Goal: Information Seeking & Learning: Check status

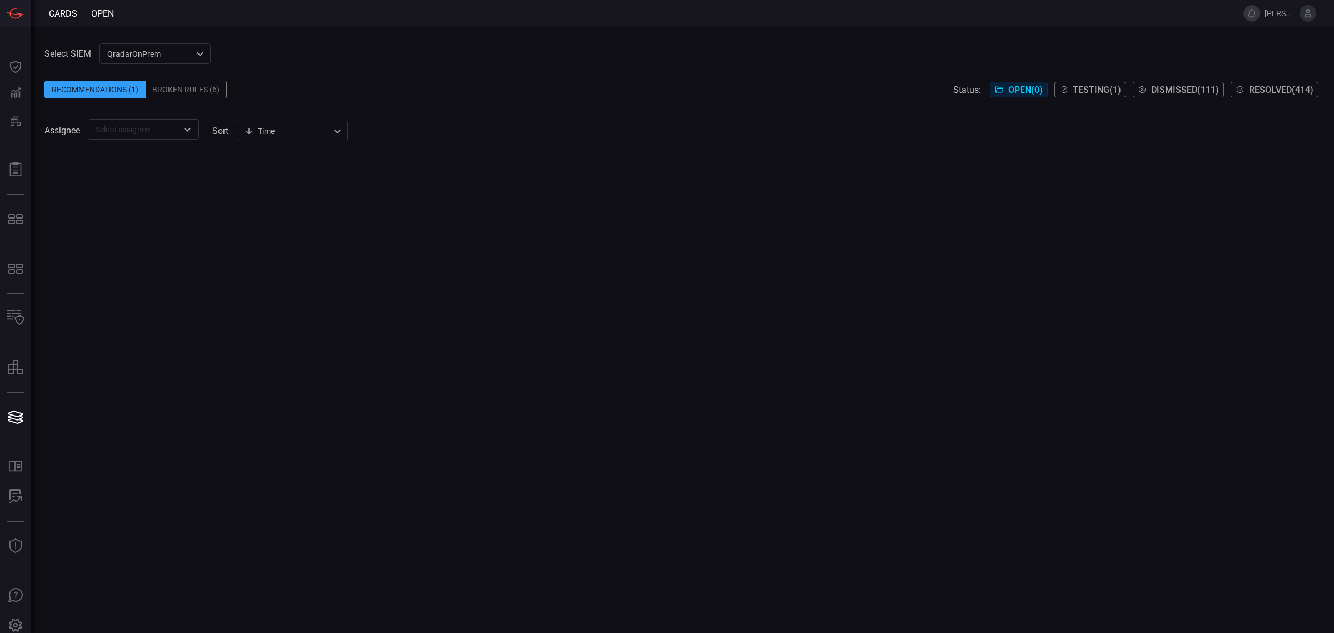
click at [136, 44] on div "QradarOnPrem 5aadb41e-e732-4a7a-884f-5c29e918b1b8 ​" at bounding box center [155, 53] width 111 height 21
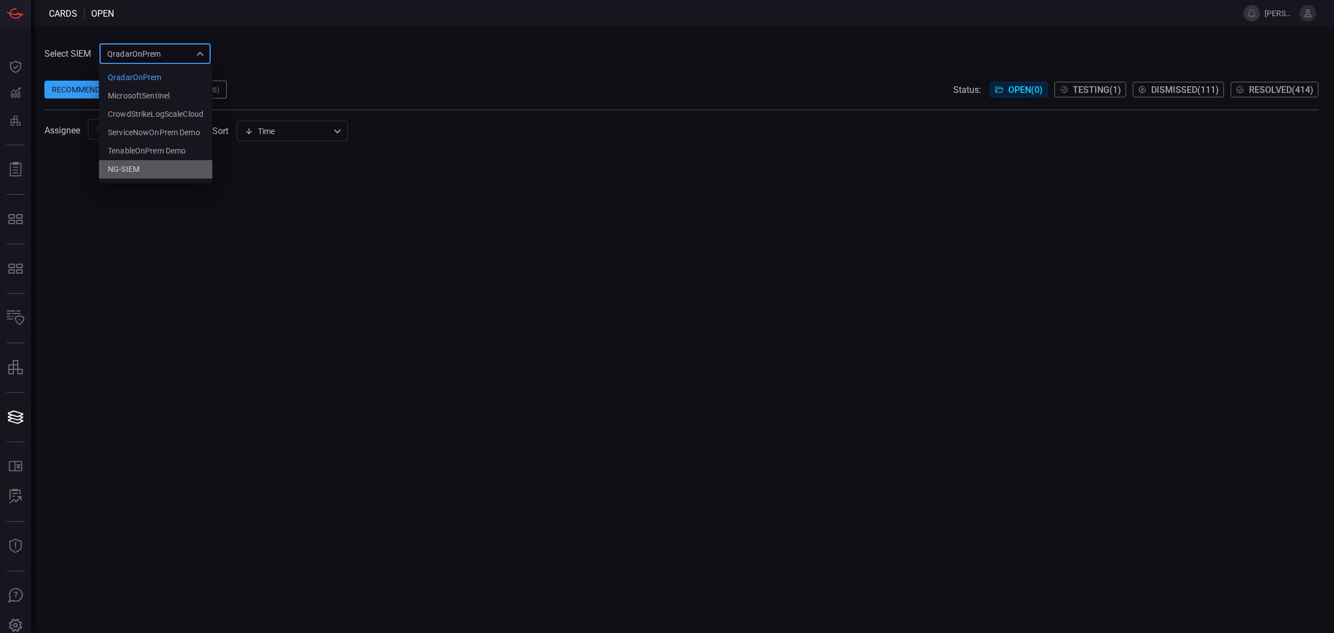
click at [110, 170] on div "NG-SIEM" at bounding box center [124, 169] width 32 height 12
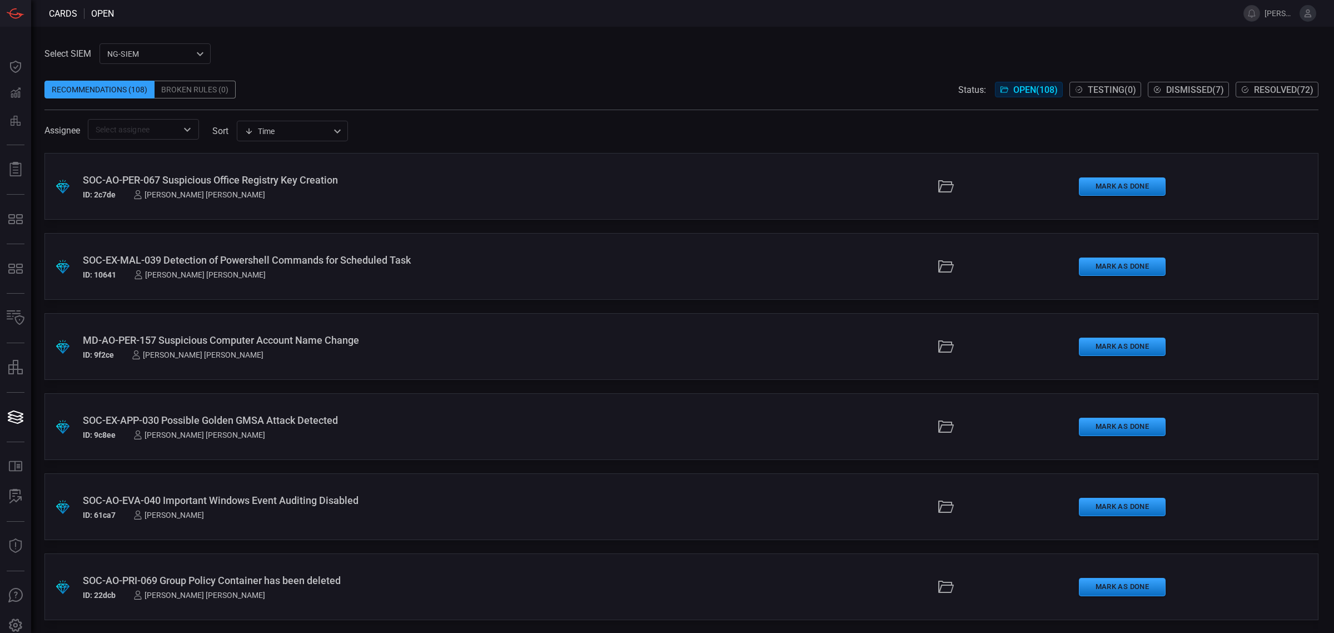
click at [467, 123] on div "Assignee ​ sort Time visibleUpdateTime ​" at bounding box center [681, 129] width 1274 height 21
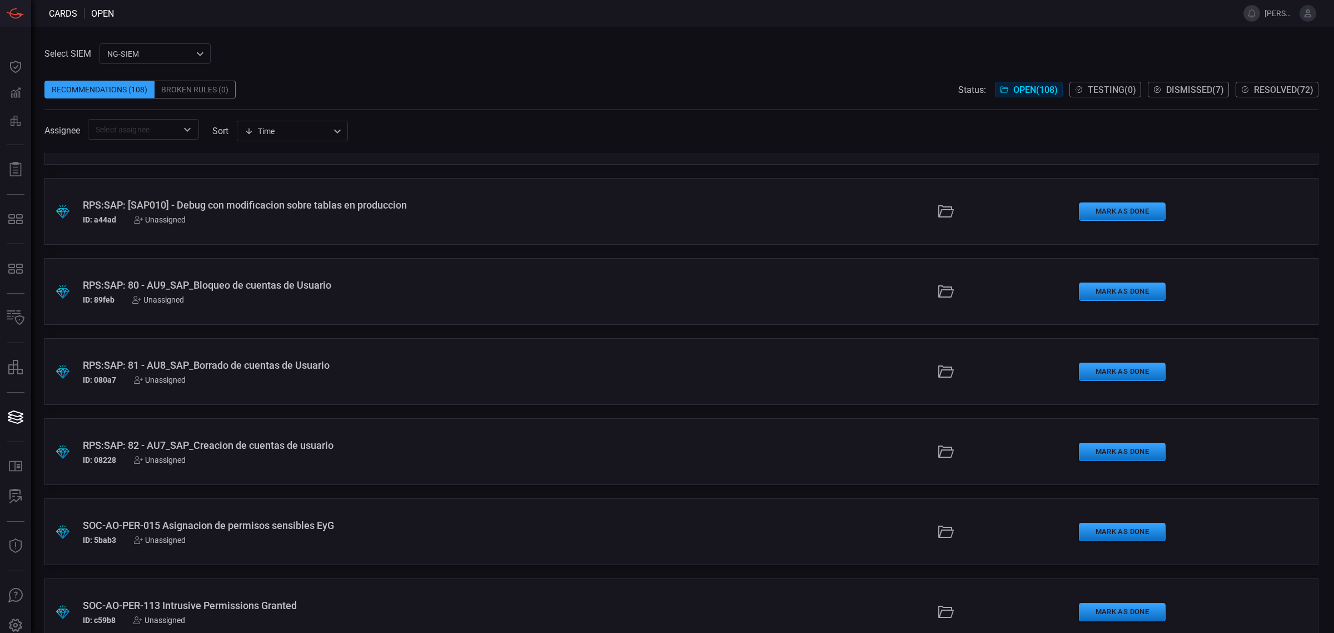
scroll to position [8164, 0]
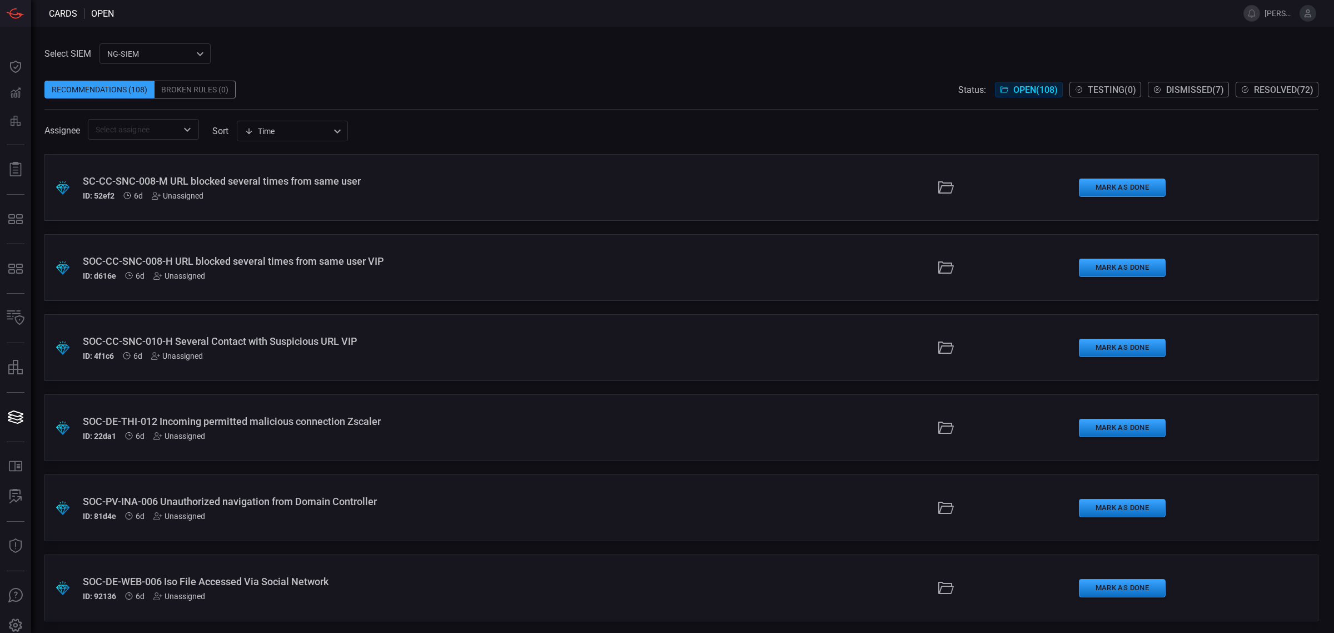
click at [1266, 86] on span "Resolved ( 72 )" at bounding box center [1283, 89] width 59 height 11
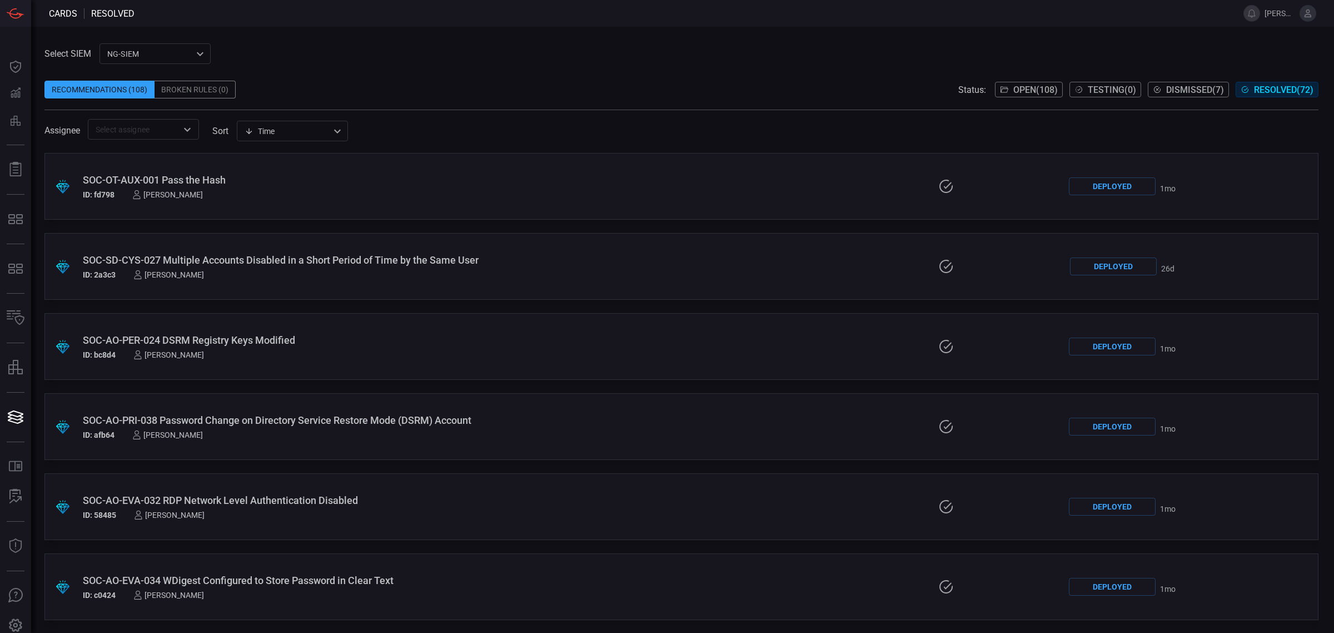
scroll to position [4508, 0]
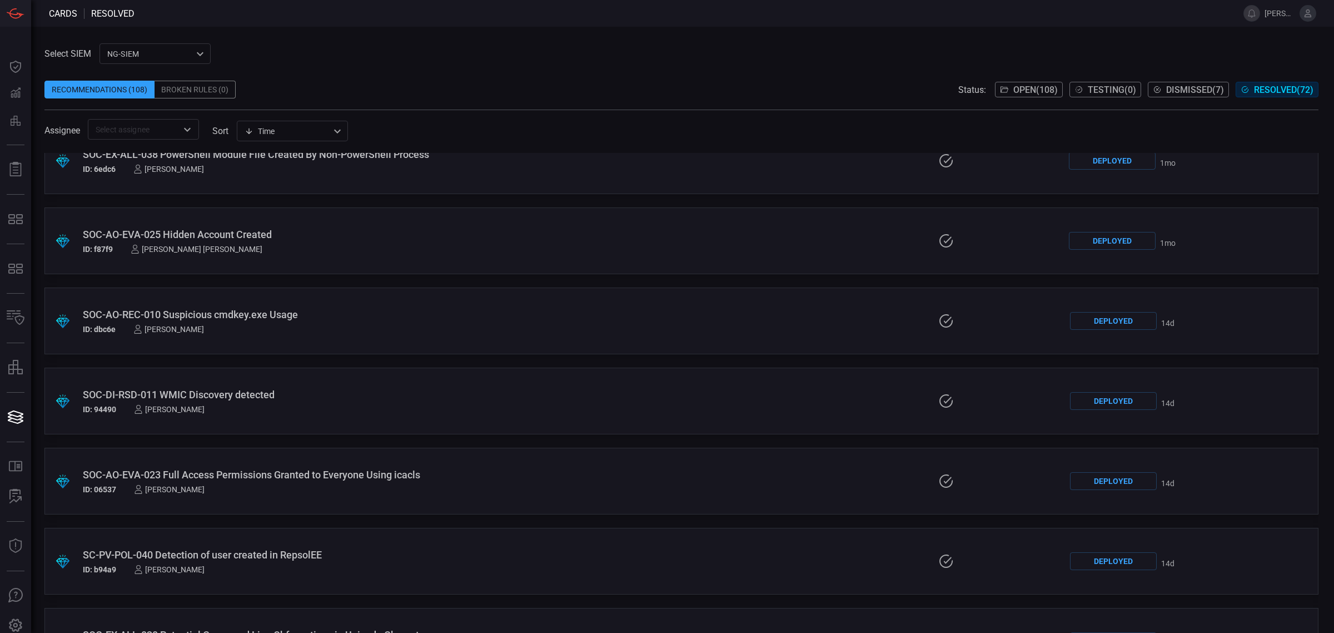
click at [183, 389] on div "SOC-DI-RSD-011 WMIC Discovery detected" at bounding box center [326, 395] width 486 height 12
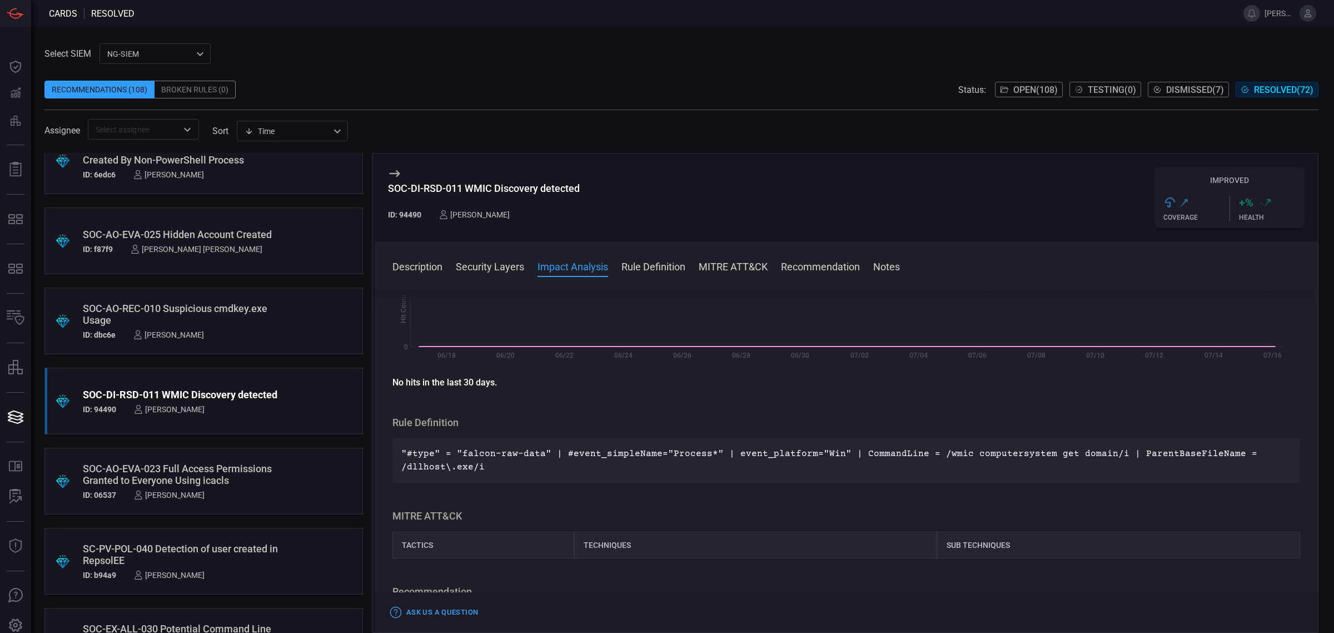
scroll to position [208, 0]
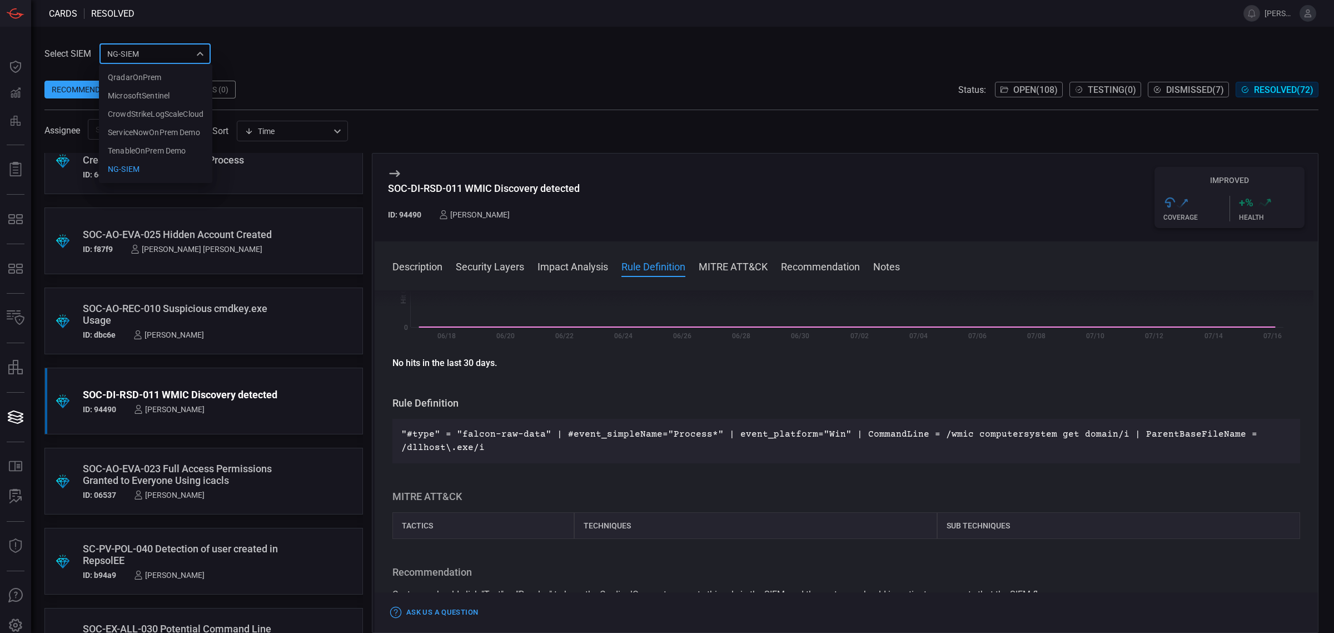
click at [140, 58] on div "NG-SIEM 5cf3354c-b0c8-4d47-b0cb-fd1e7ce3c487 QradarOnPrem MicrosoftSentinel Cro…" at bounding box center [155, 53] width 111 height 21
click at [136, 79] on div "QradarOnPrem" at bounding box center [135, 78] width 54 height 12
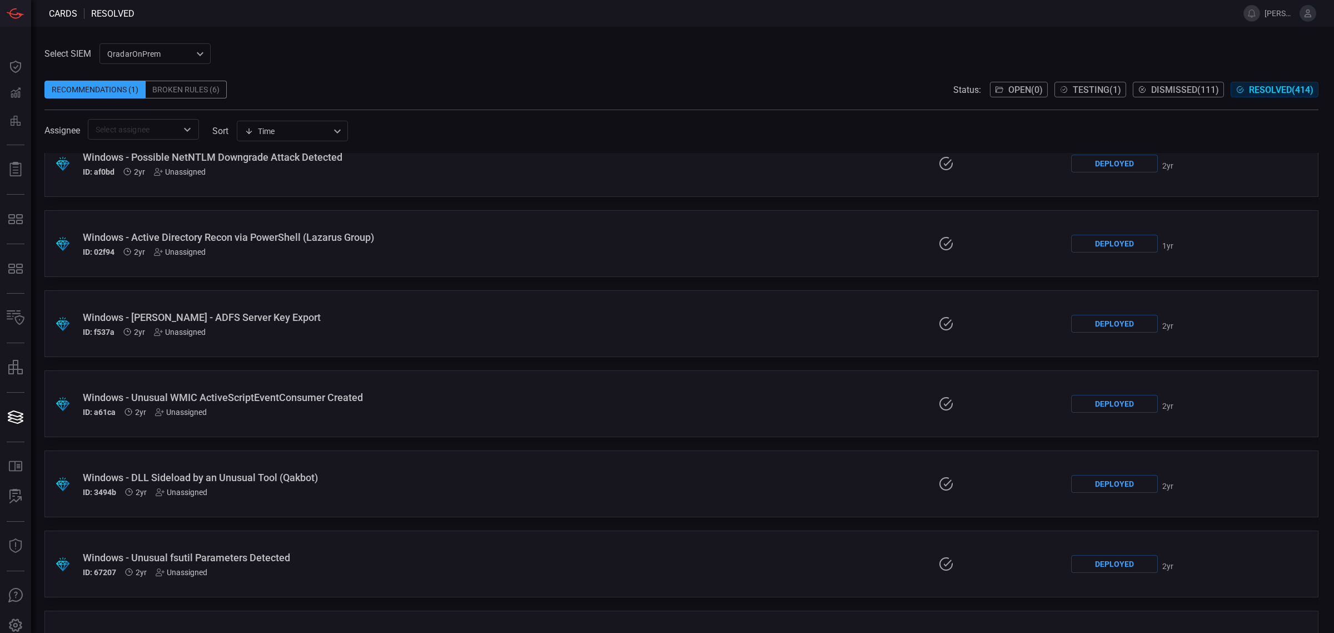
scroll to position [28041, 0]
click at [1180, 89] on span "Dismissed ( 111 )" at bounding box center [1185, 89] width 68 height 11
